Goal: Transaction & Acquisition: Purchase product/service

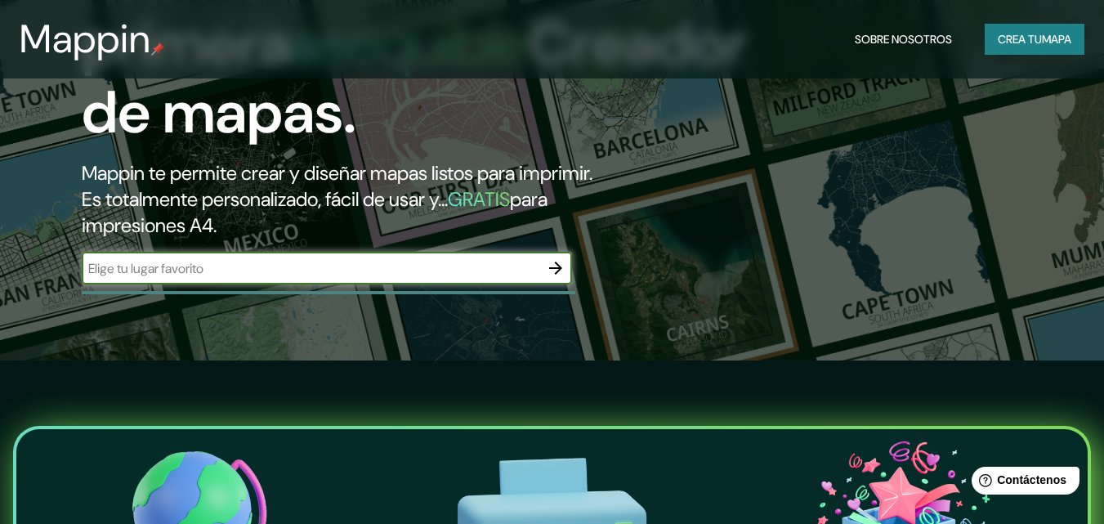
click at [445, 272] on input "text" at bounding box center [311, 268] width 458 height 19
type input "san [PERSON_NAME] [GEOGRAPHIC_DATA]"
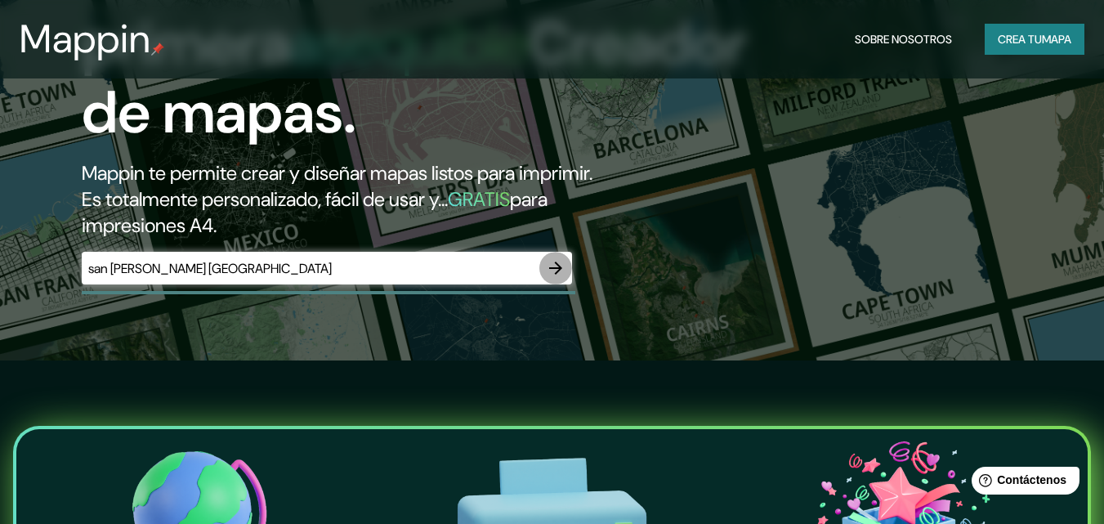
click at [562, 274] on icon "button" at bounding box center [556, 268] width 20 height 20
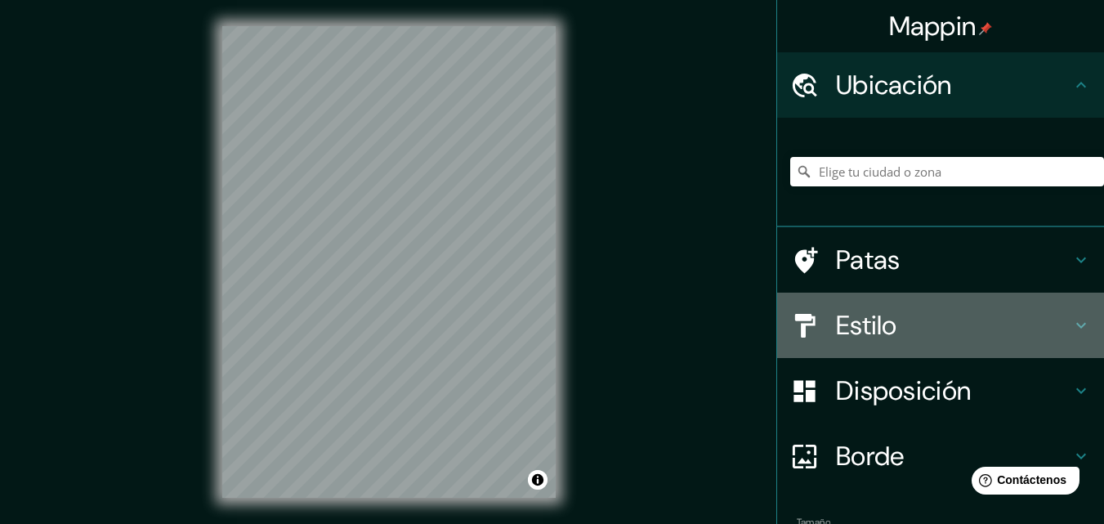
click at [888, 325] on h4 "Estilo" at bounding box center [953, 325] width 235 height 33
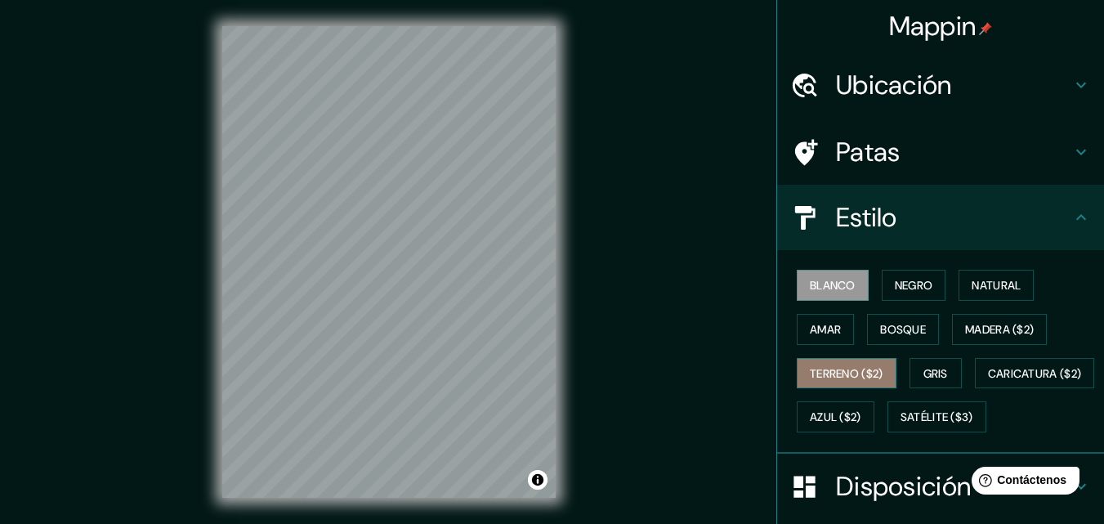
click at [833, 366] on font "Terreno ($2)" at bounding box center [847, 373] width 74 height 15
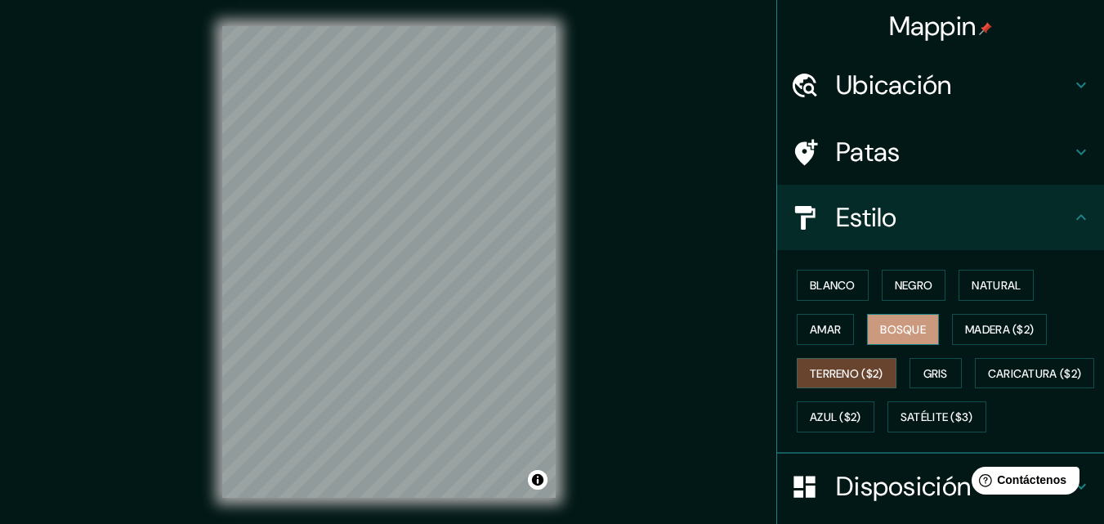
click at [898, 336] on font "Bosque" at bounding box center [903, 329] width 46 height 15
click at [909, 291] on font "Negro" at bounding box center [914, 285] width 38 height 15
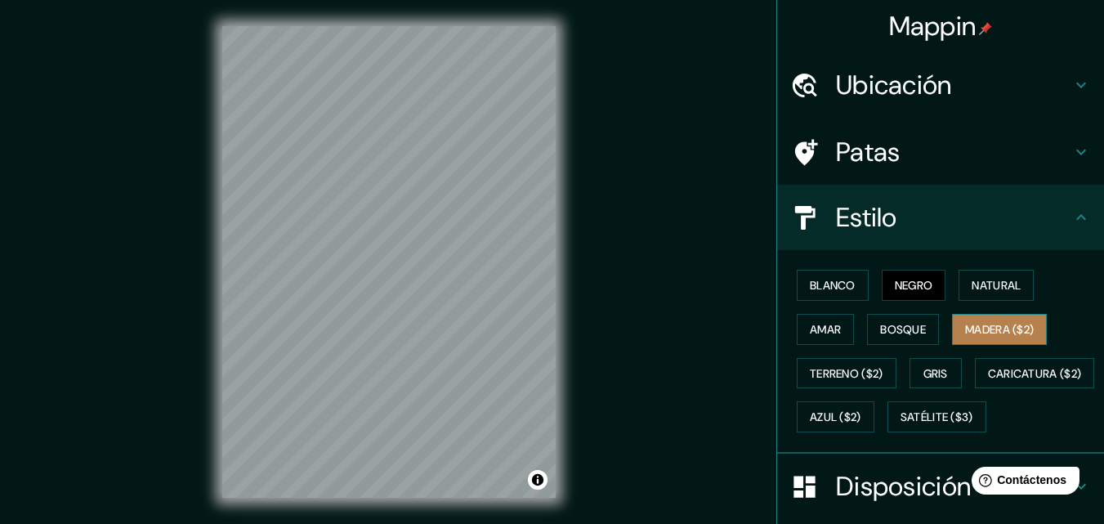
click at [974, 329] on font "Madera ($2)" at bounding box center [999, 329] width 69 height 15
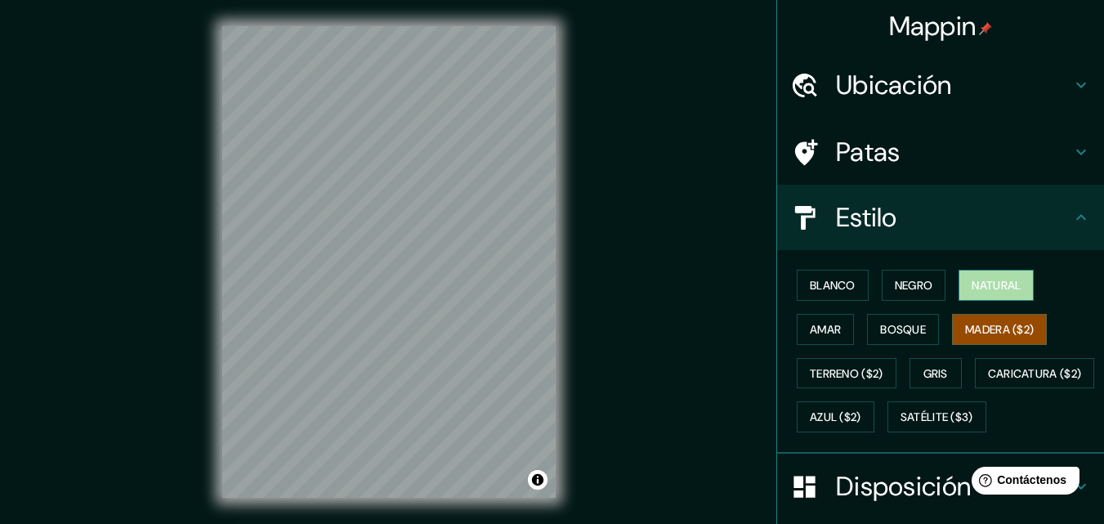
click at [978, 290] on font "Natural" at bounding box center [996, 285] width 49 height 15
click at [980, 340] on button "Madera ($2)" at bounding box center [999, 329] width 95 height 31
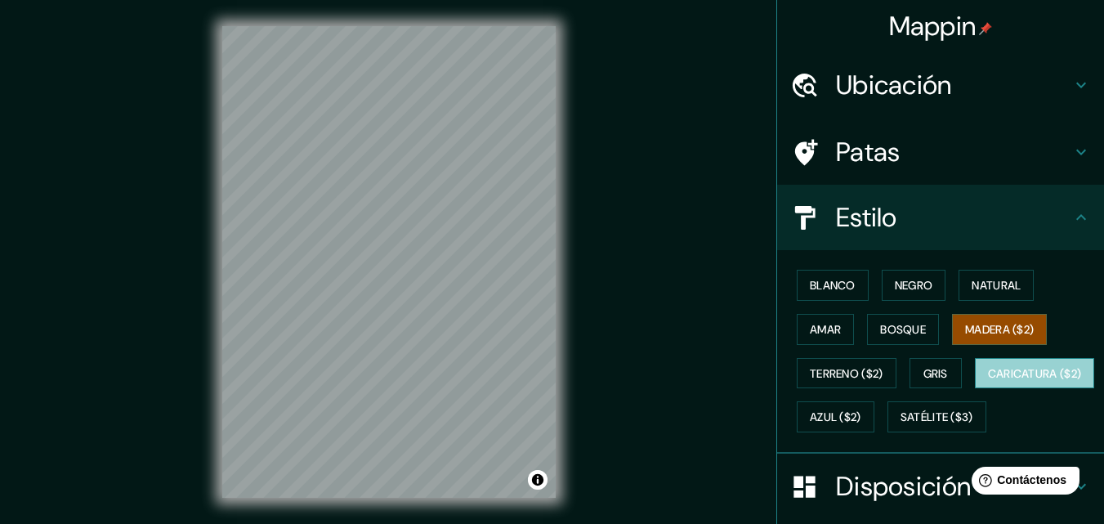
click at [988, 381] on font "Caricatura ($2)" at bounding box center [1035, 373] width 94 height 15
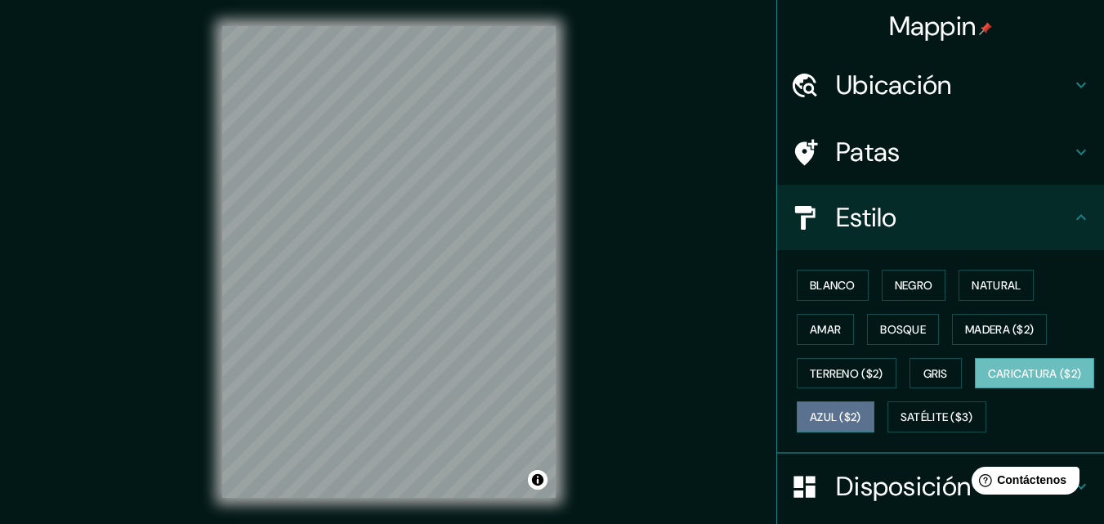
click at [875, 419] on button "Azul ($2)" at bounding box center [836, 416] width 78 height 31
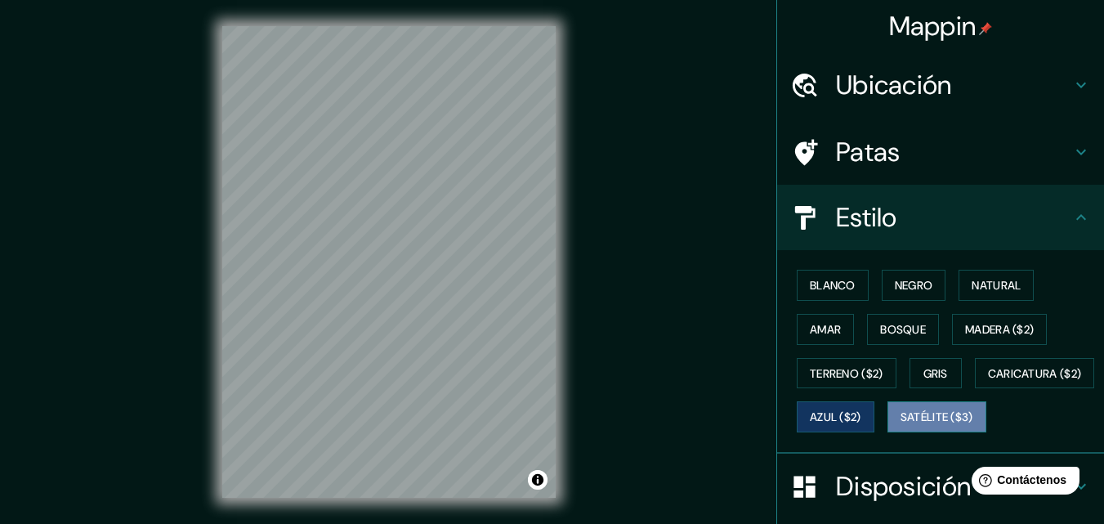
click at [901, 425] on font "Satélite ($3)" at bounding box center [937, 417] width 73 height 15
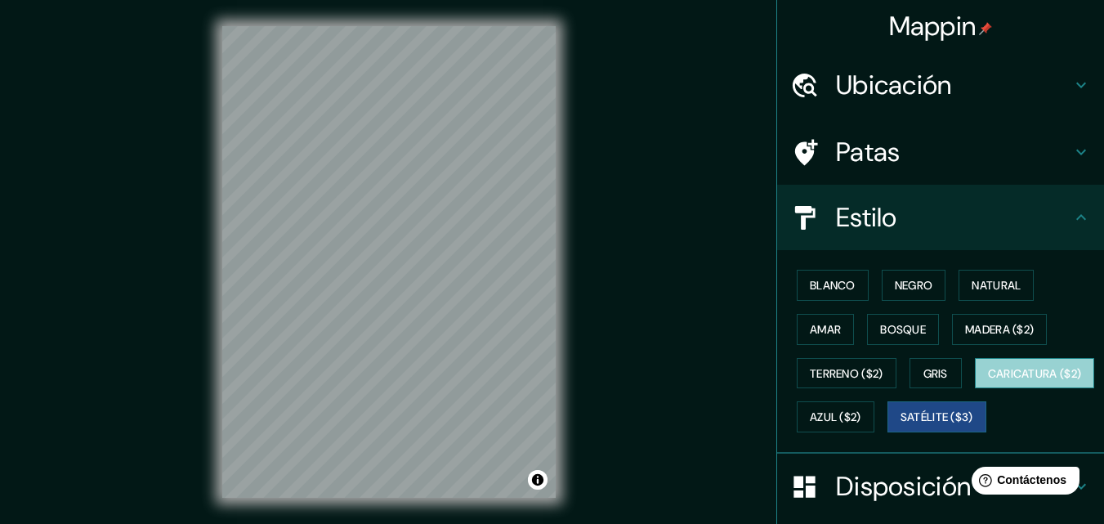
click at [988, 384] on font "Caricatura ($2)" at bounding box center [1035, 373] width 94 height 21
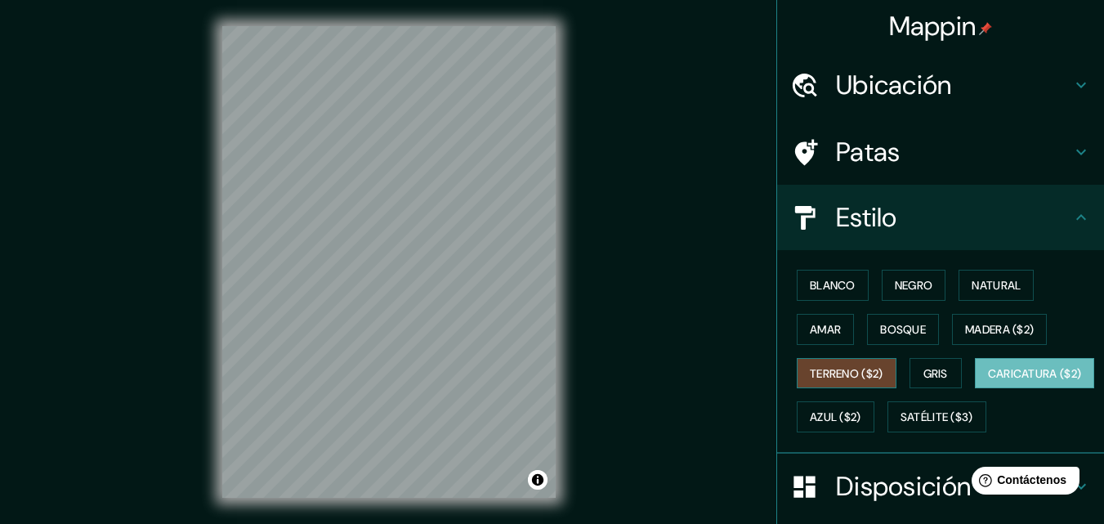
click at [821, 381] on font "Terreno ($2)" at bounding box center [847, 373] width 74 height 21
